Goal: Task Accomplishment & Management: Complete application form

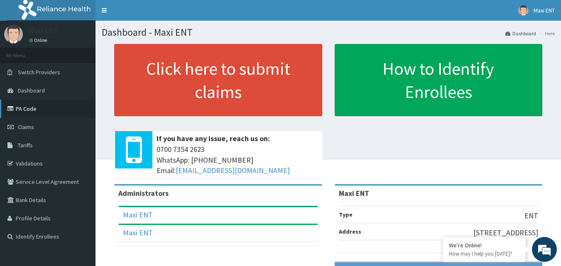
click at [37, 108] on link "PA Code" at bounding box center [48, 109] width 96 height 18
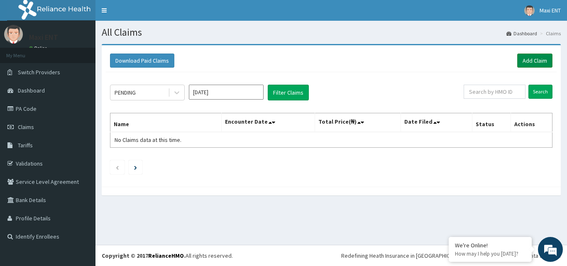
click at [530, 59] on link "Add Claim" at bounding box center [535, 61] width 35 height 14
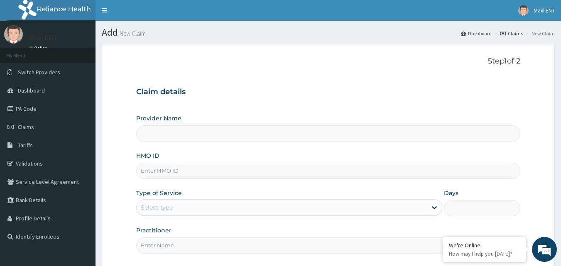
click at [244, 168] on input "HMO ID" at bounding box center [328, 171] width 385 height 16
type input "Maxi ENT"
type input "ZIP/10010/A"
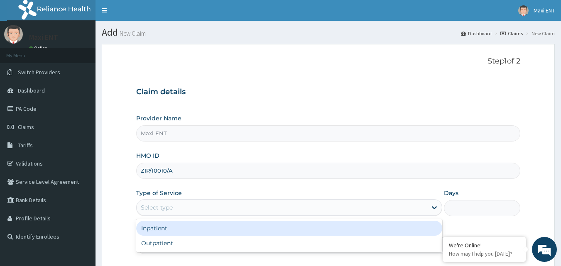
click at [174, 209] on div "Select type" at bounding box center [282, 207] width 290 height 13
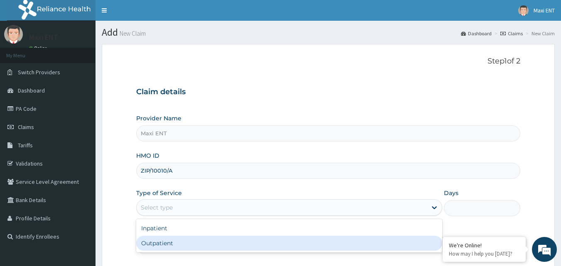
click at [159, 243] on div "Outpatient" at bounding box center [289, 243] width 306 height 15
type input "1"
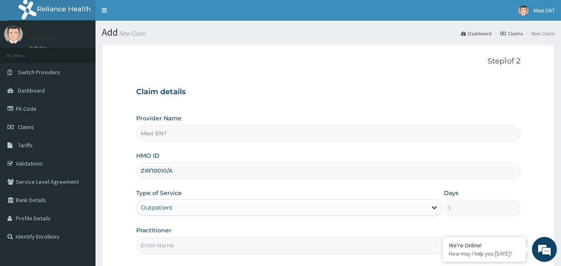
click at [160, 251] on input "Practitioner" at bounding box center [328, 246] width 385 height 16
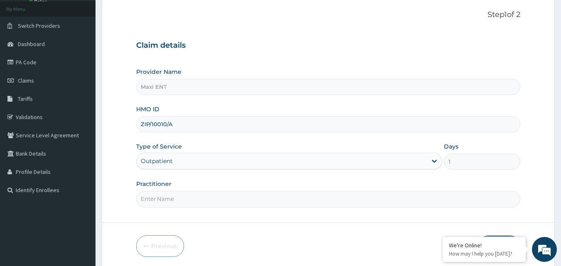
scroll to position [66, 0]
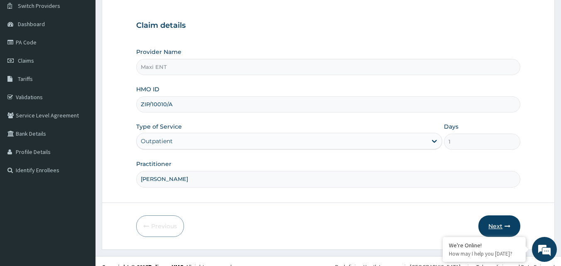
type input "[PERSON_NAME]"
click at [499, 221] on button "Next" at bounding box center [499, 227] width 42 height 22
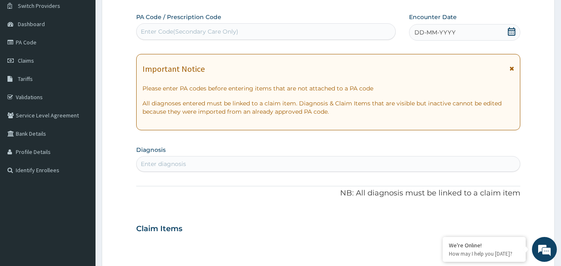
click at [158, 30] on div "Enter Code(Secondary Care Only)" at bounding box center [190, 31] width 98 height 8
paste input "PA/9DFFD3"
type input "PA/9DFFD3"
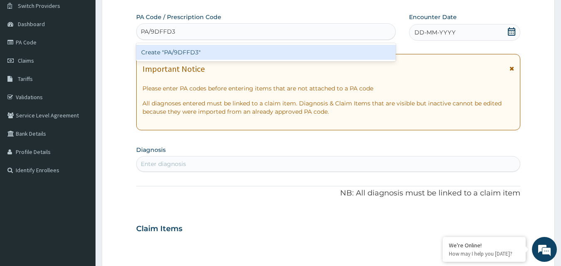
click at [186, 55] on div "Create "PA/9DFFD3"" at bounding box center [266, 52] width 260 height 15
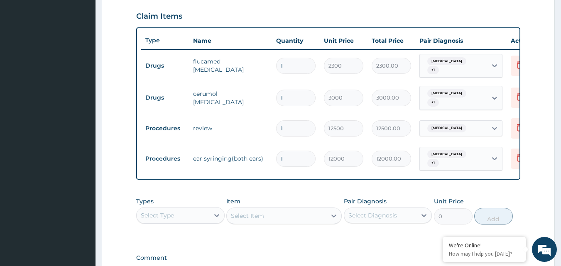
scroll to position [282, 0]
